Goal: Book appointment/travel/reservation

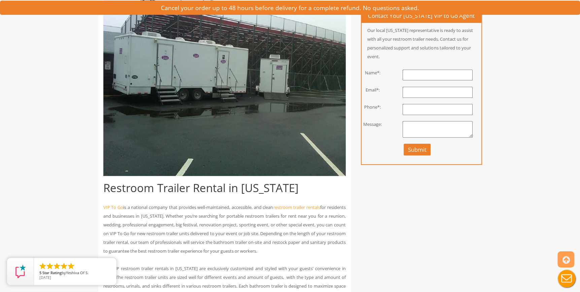
scroll to position [168, 0]
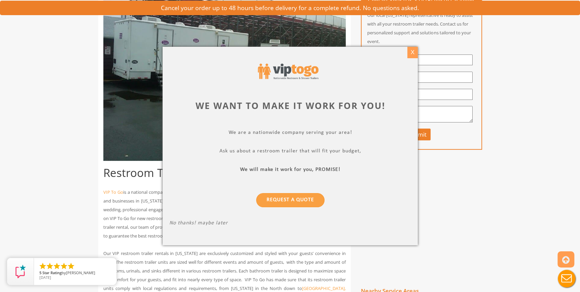
click at [410, 53] on div "X" at bounding box center [412, 52] width 10 height 11
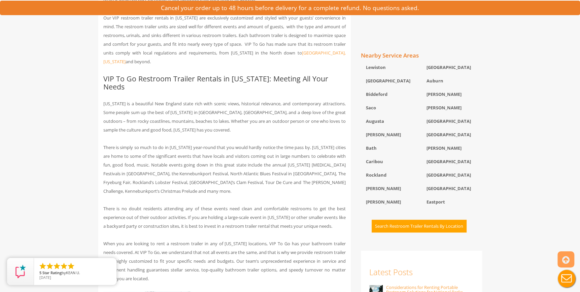
scroll to position [370, 0]
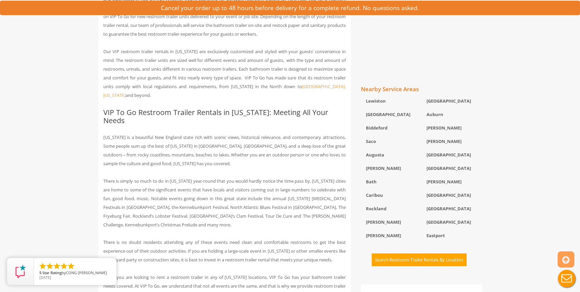
click at [431, 260] on button "Search Restroom Trailer Rentals By Location" at bounding box center [419, 260] width 95 height 13
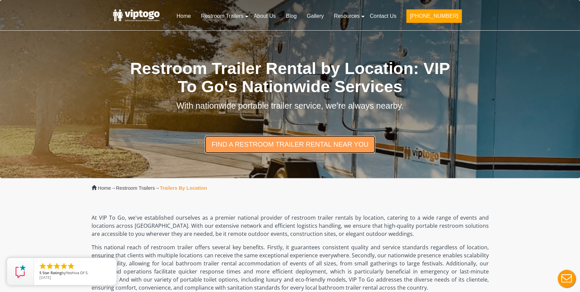
click at [298, 145] on link "find a restroom trailer rental near you" at bounding box center [290, 145] width 170 height 18
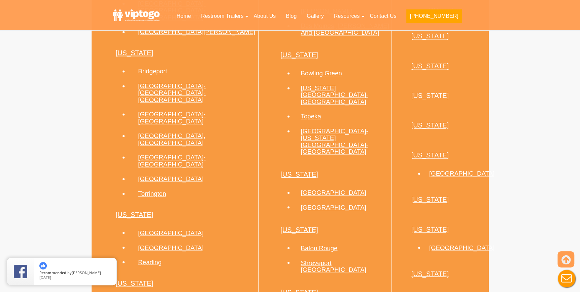
scroll to position [904, 0]
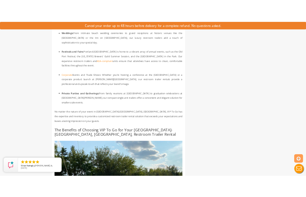
scroll to position [909, 0]
